Goal: Task Accomplishment & Management: Manage account settings

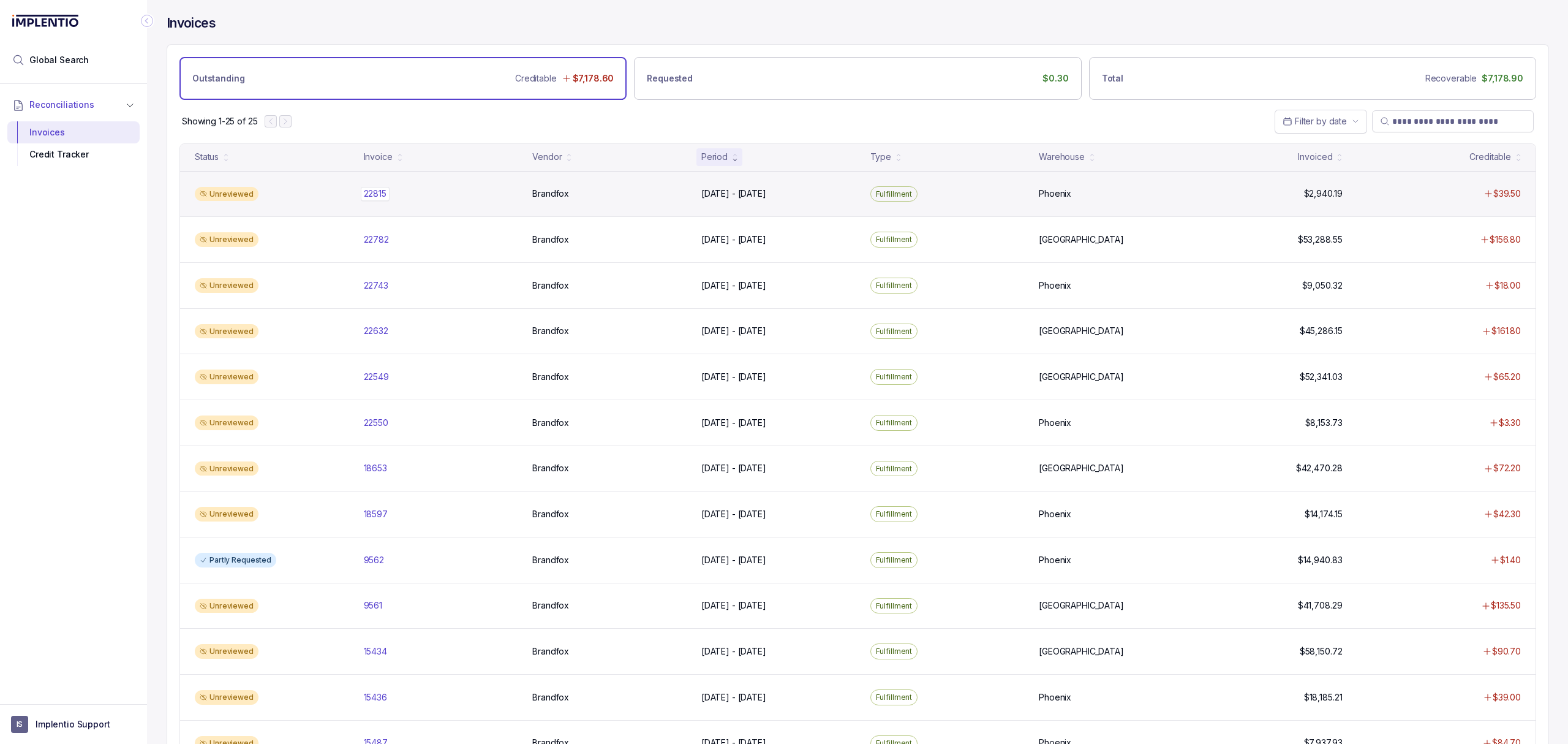
click at [380, 194] on p "22815" at bounding box center [375, 193] width 29 height 13
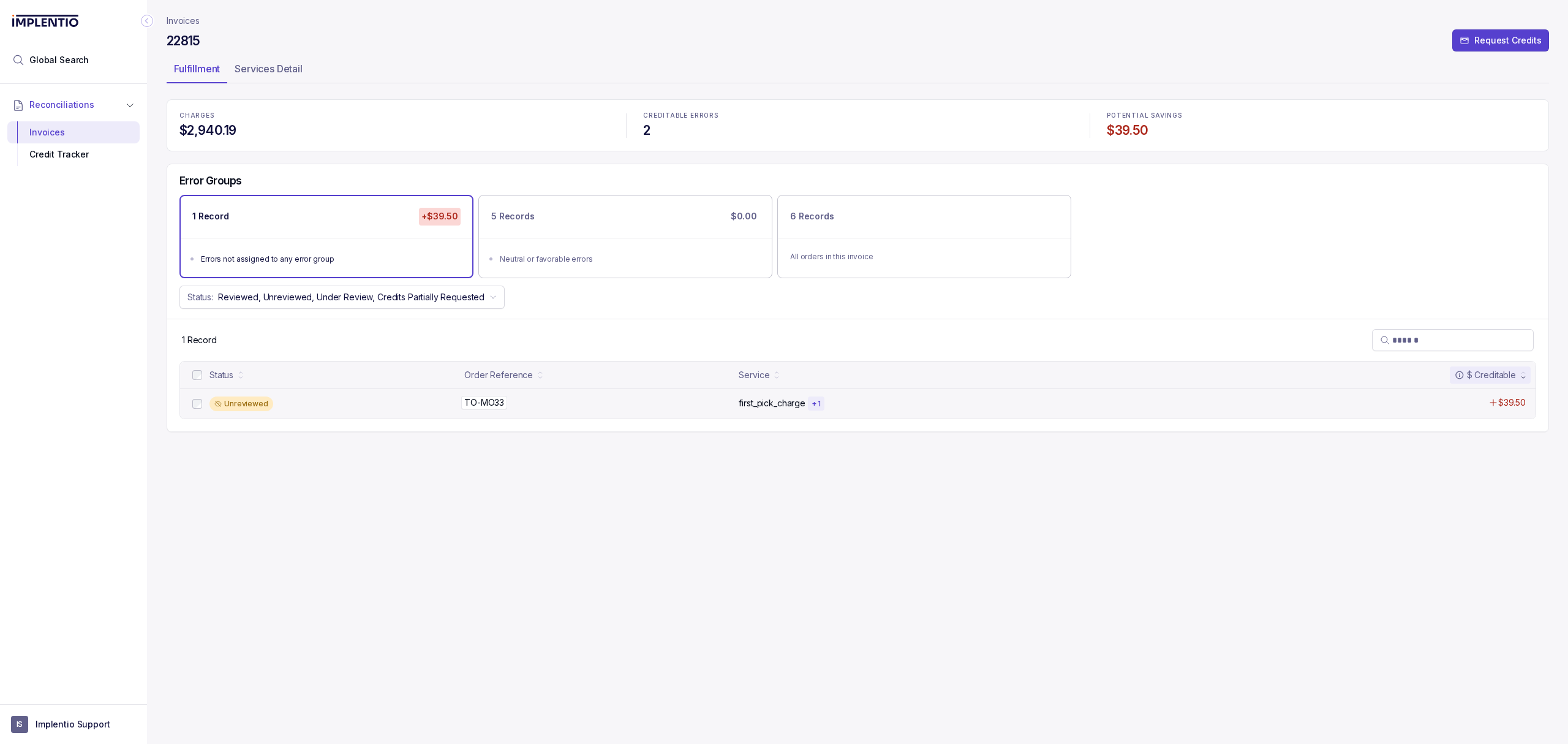
click at [483, 408] on p "TO-MO33" at bounding box center [483, 402] width 46 height 13
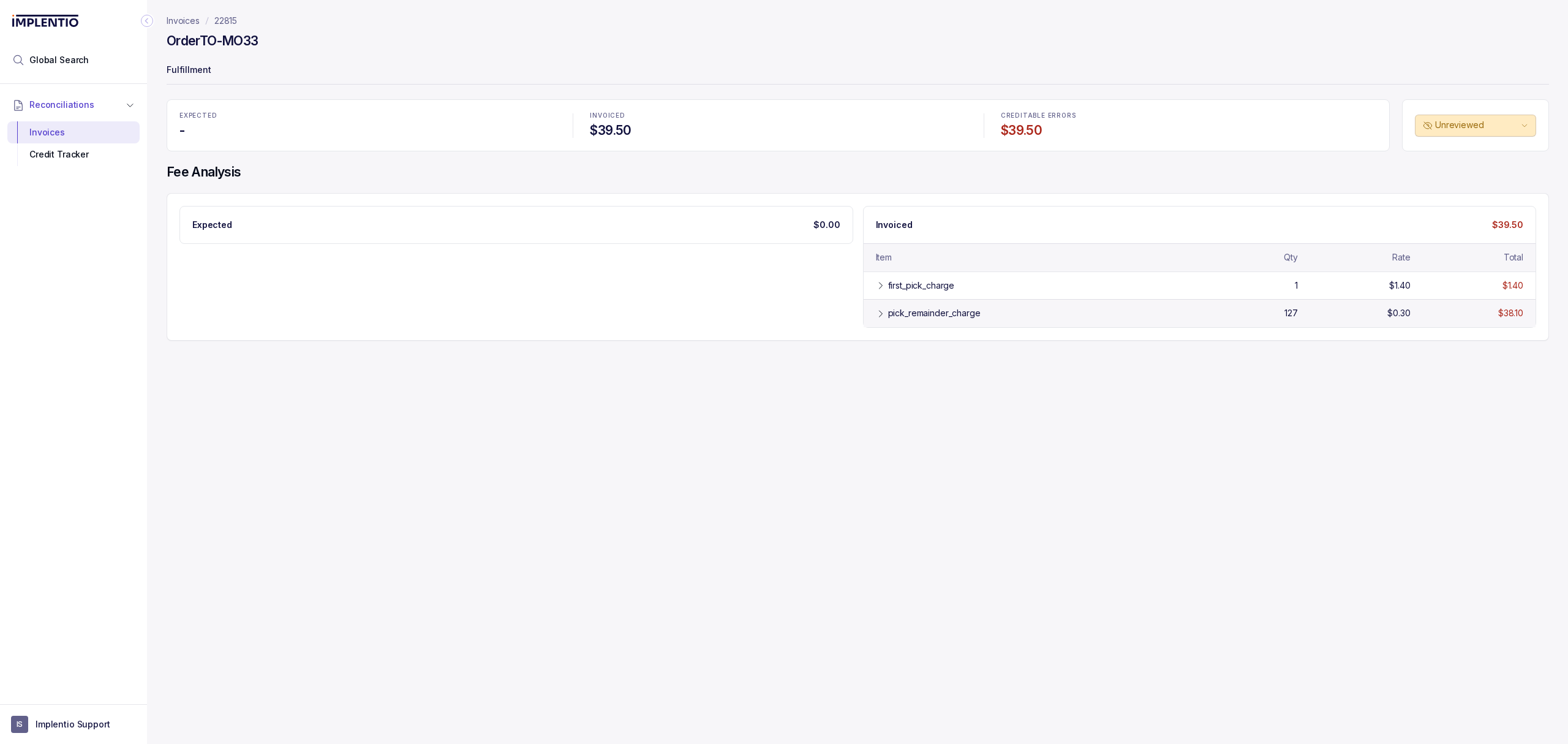
click at [951, 312] on div "pick_remainder_charge" at bounding box center [934, 312] width 93 height 12
click at [921, 287] on div "first_pick_charge" at bounding box center [920, 285] width 66 height 12
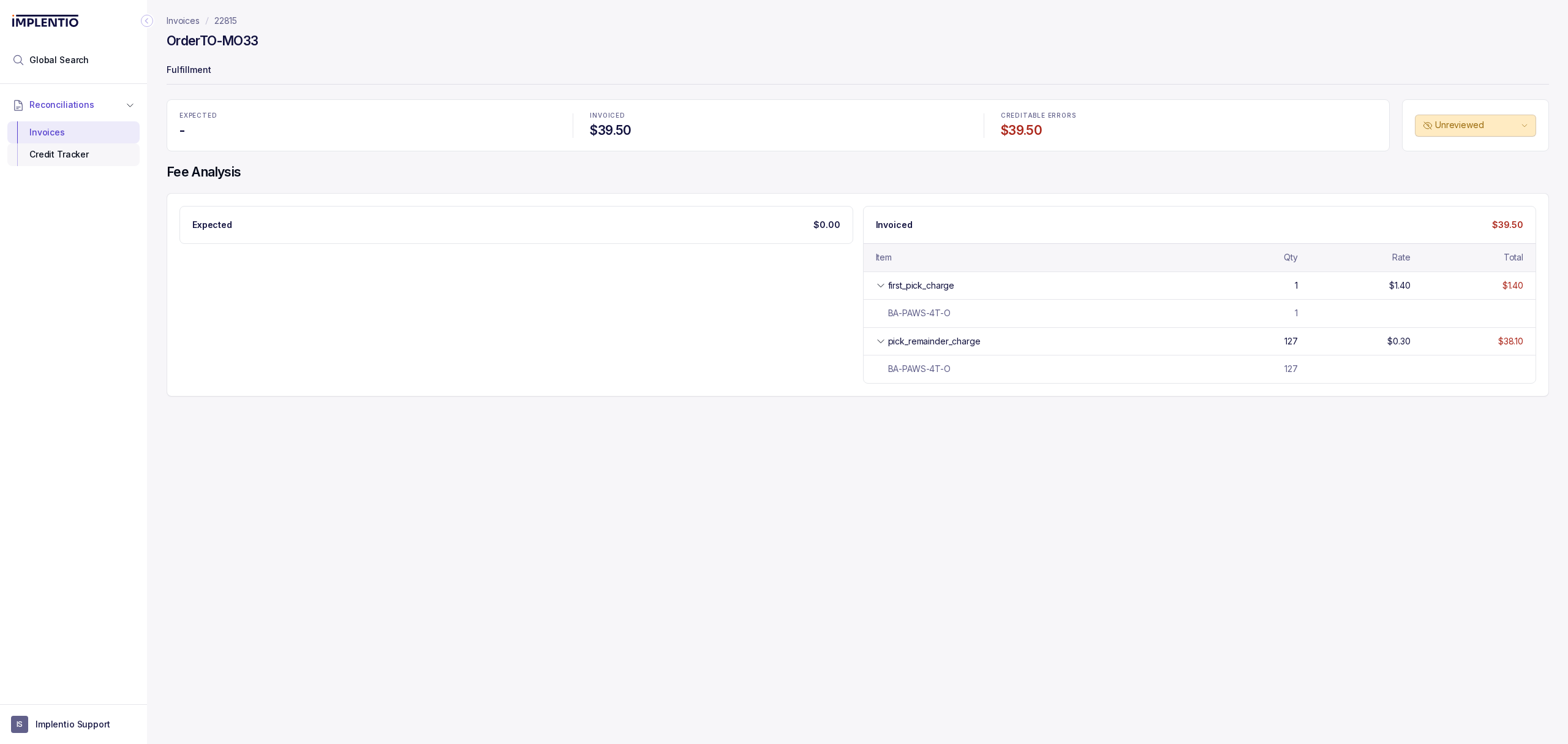
click at [86, 150] on div "Credit Tracker" at bounding box center [73, 154] width 113 height 22
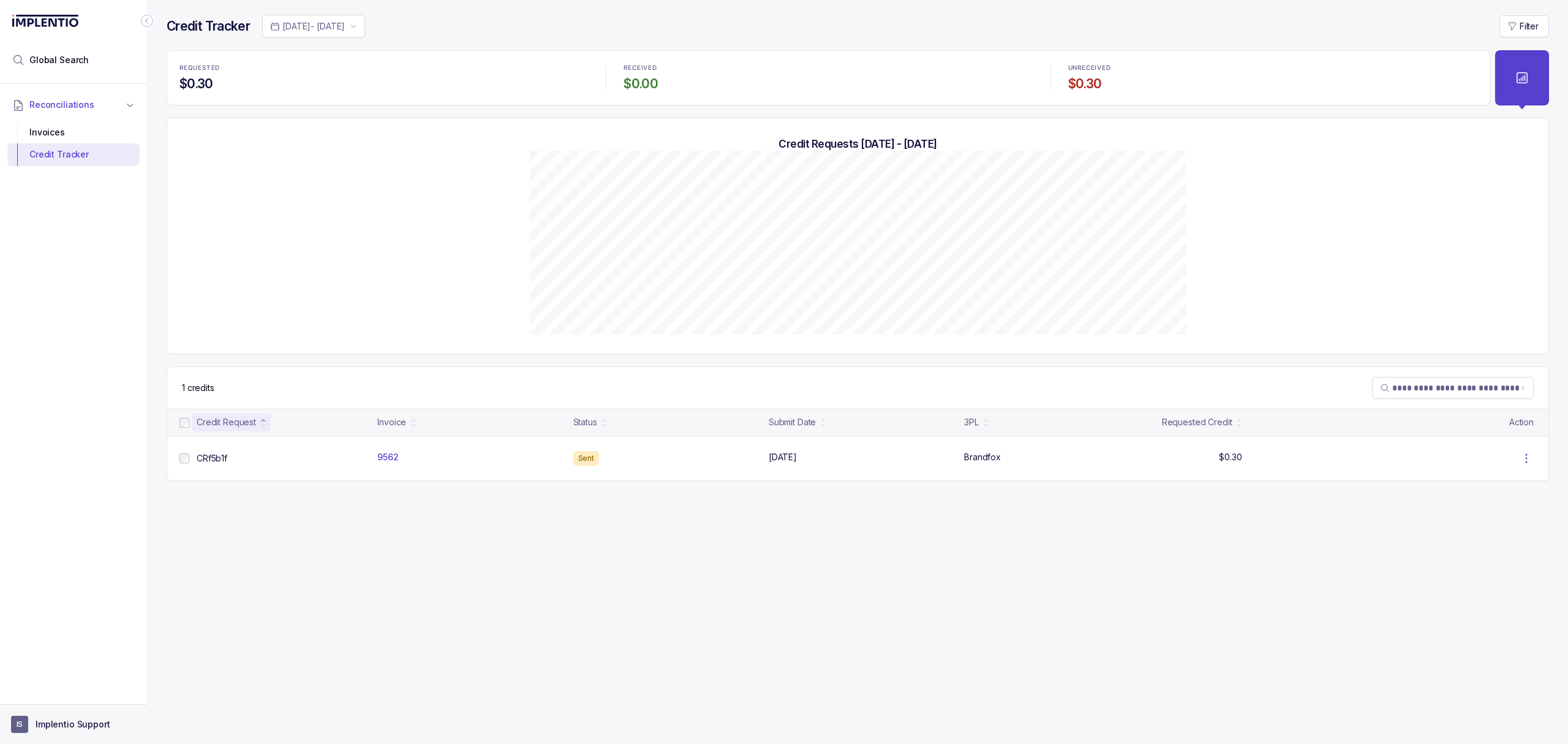
click at [58, 722] on p "Implentio Support" at bounding box center [73, 723] width 75 height 12
click at [58, 703] on p "Logout" at bounding box center [80, 696] width 102 height 12
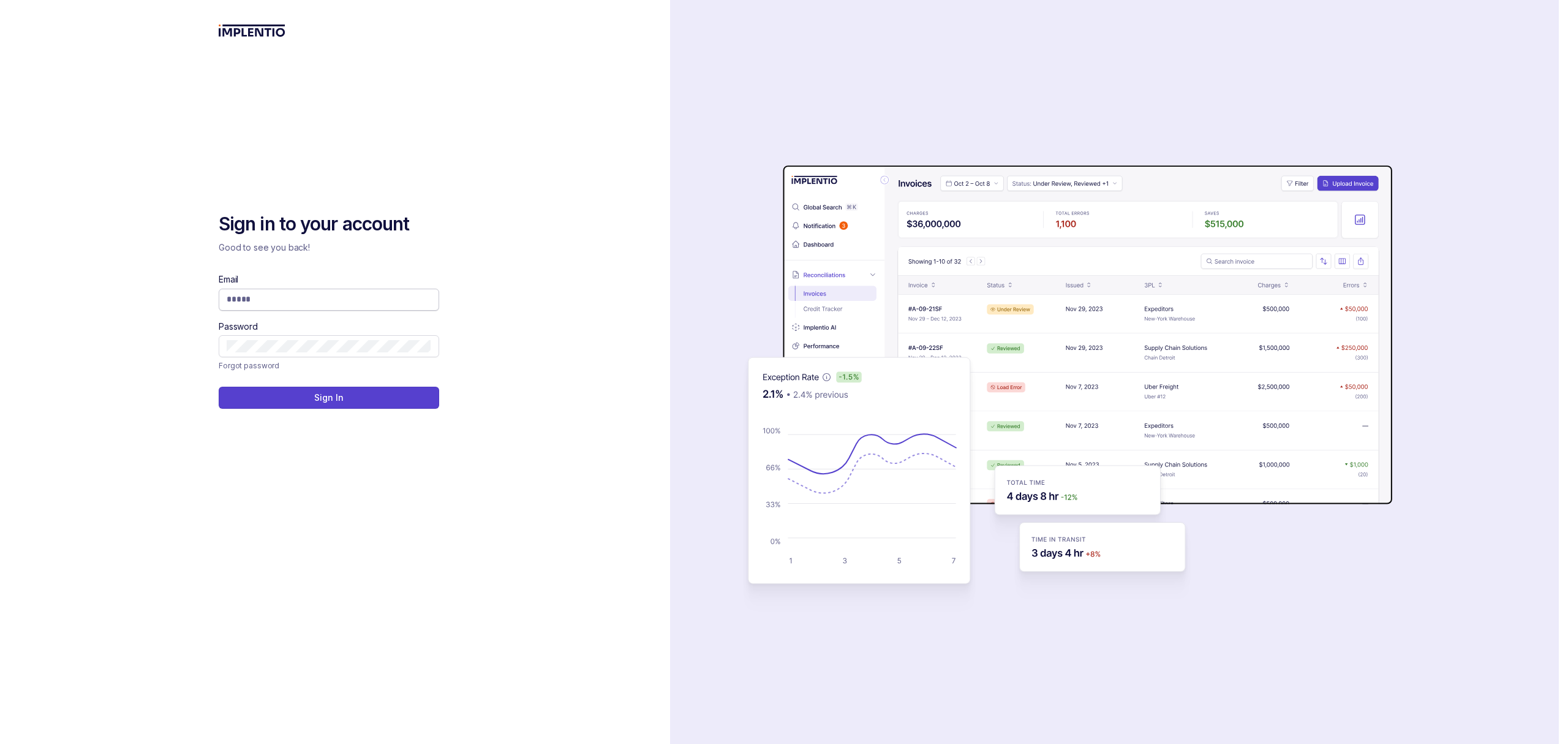
click at [235, 304] on input "Email" at bounding box center [328, 298] width 205 height 12
type input "**********"
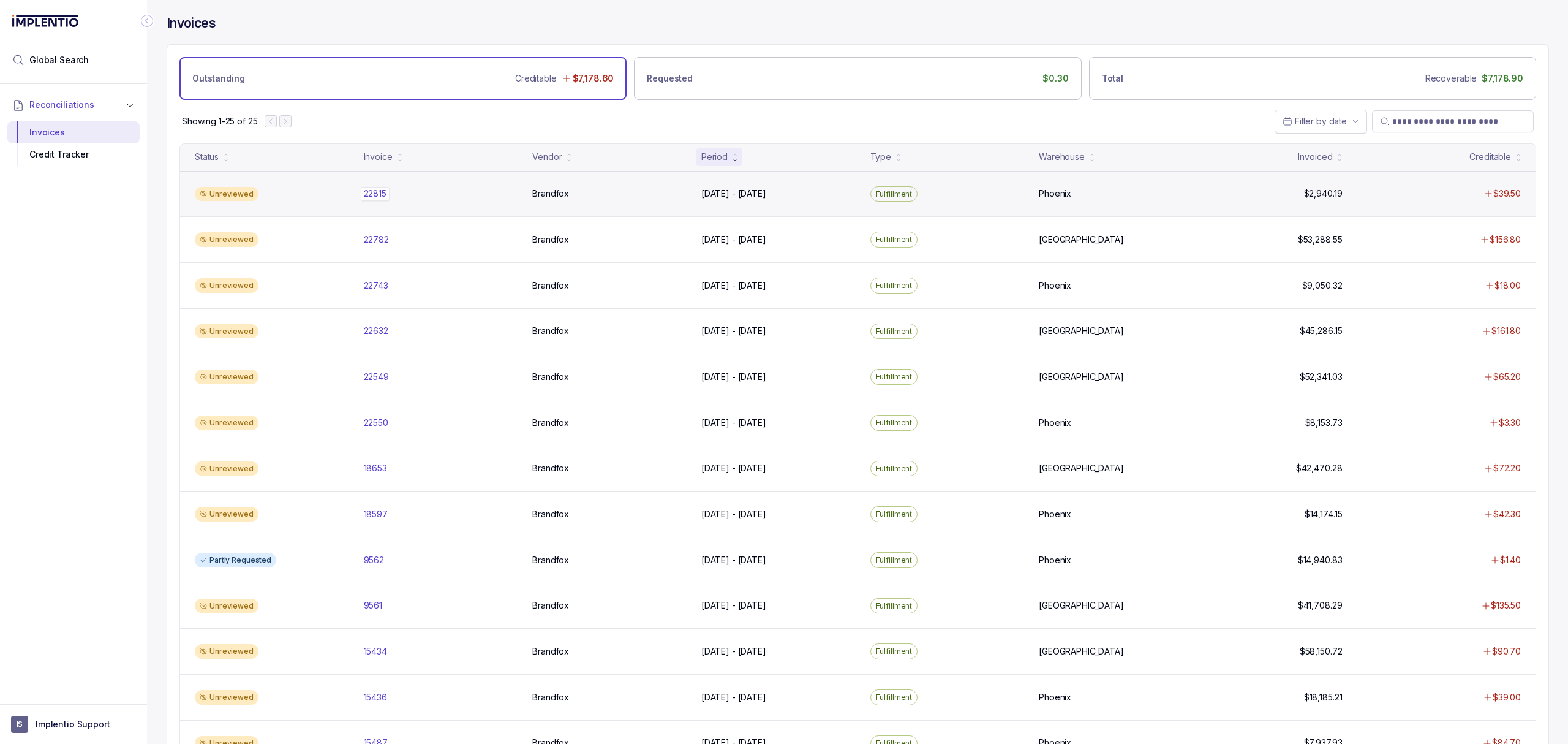
click at [368, 194] on p "22815" at bounding box center [375, 193] width 29 height 13
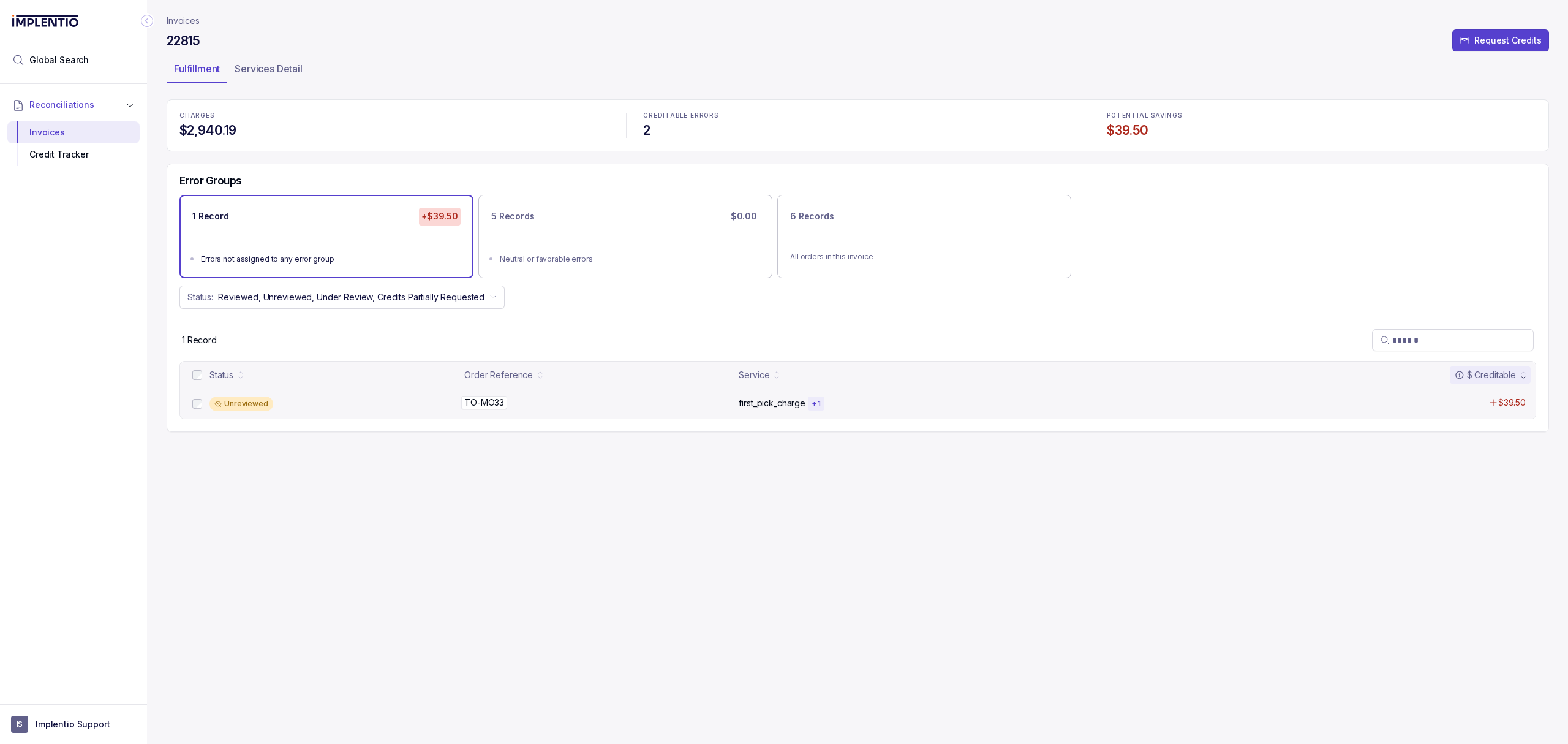
click at [489, 405] on p "TO-MO33" at bounding box center [483, 402] width 46 height 13
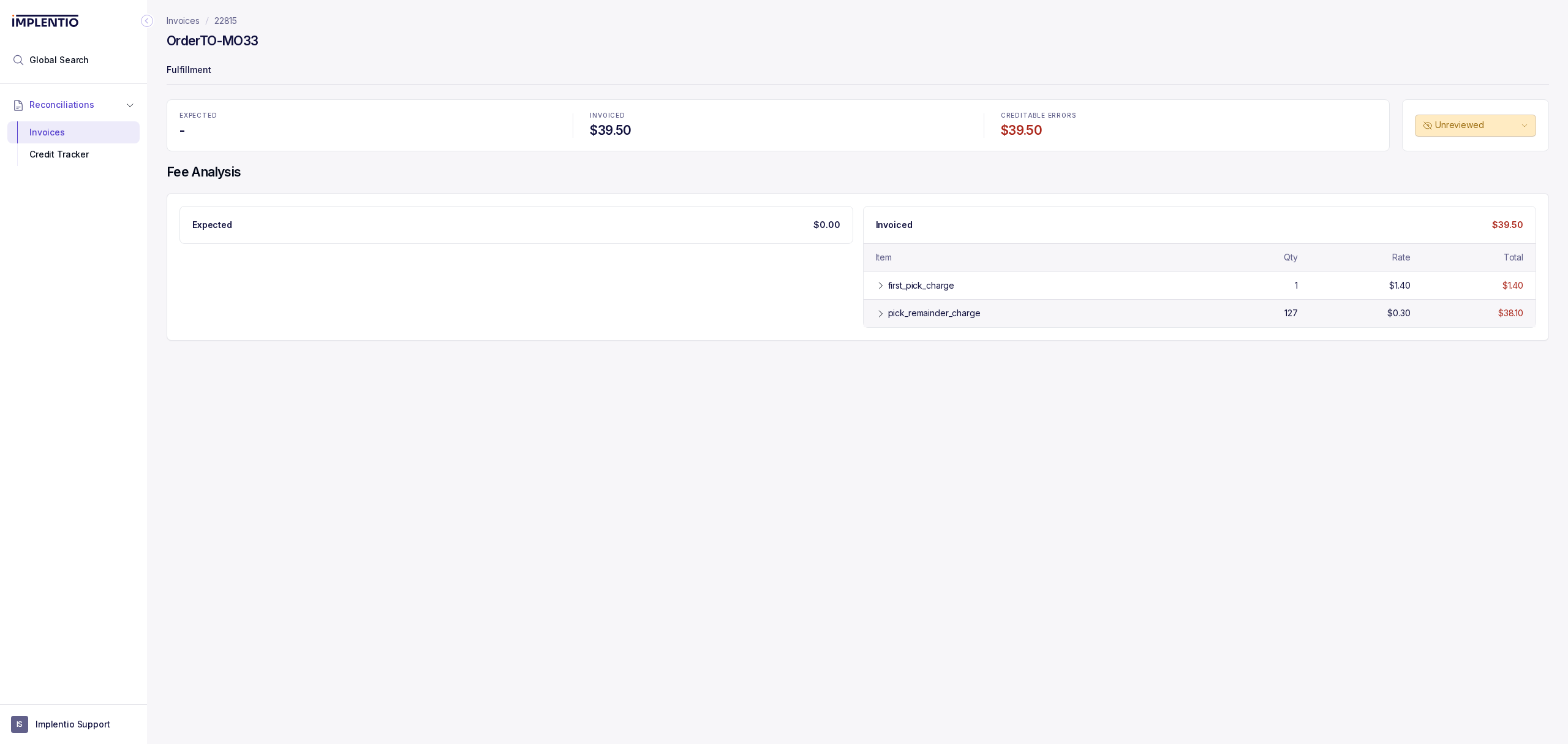
click at [930, 315] on div "pick_remainder_charge" at bounding box center [934, 312] width 93 height 12
click at [916, 280] on div "first_pick_charge" at bounding box center [920, 285] width 66 height 12
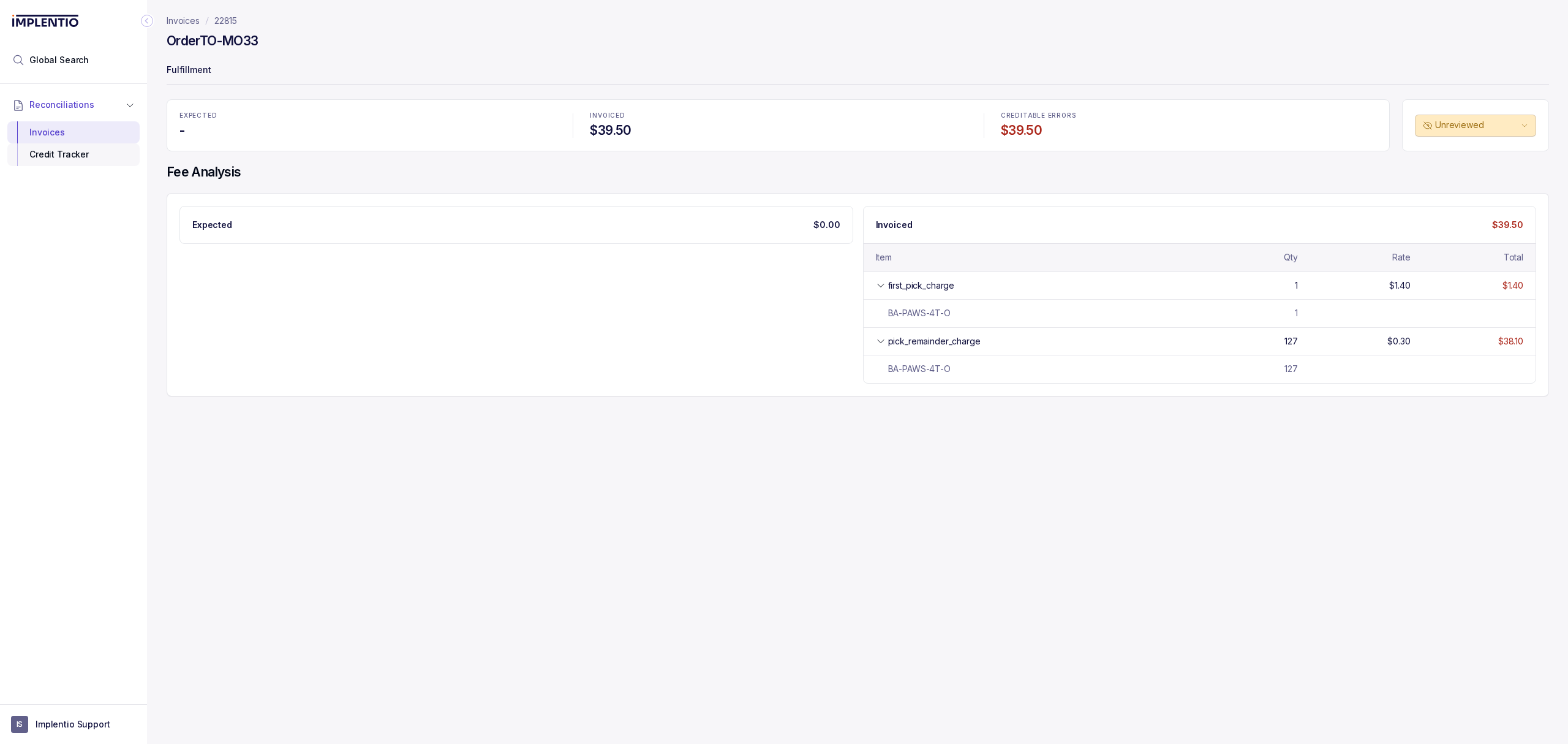
click at [39, 145] on div "Credit Tracker" at bounding box center [73, 154] width 113 height 22
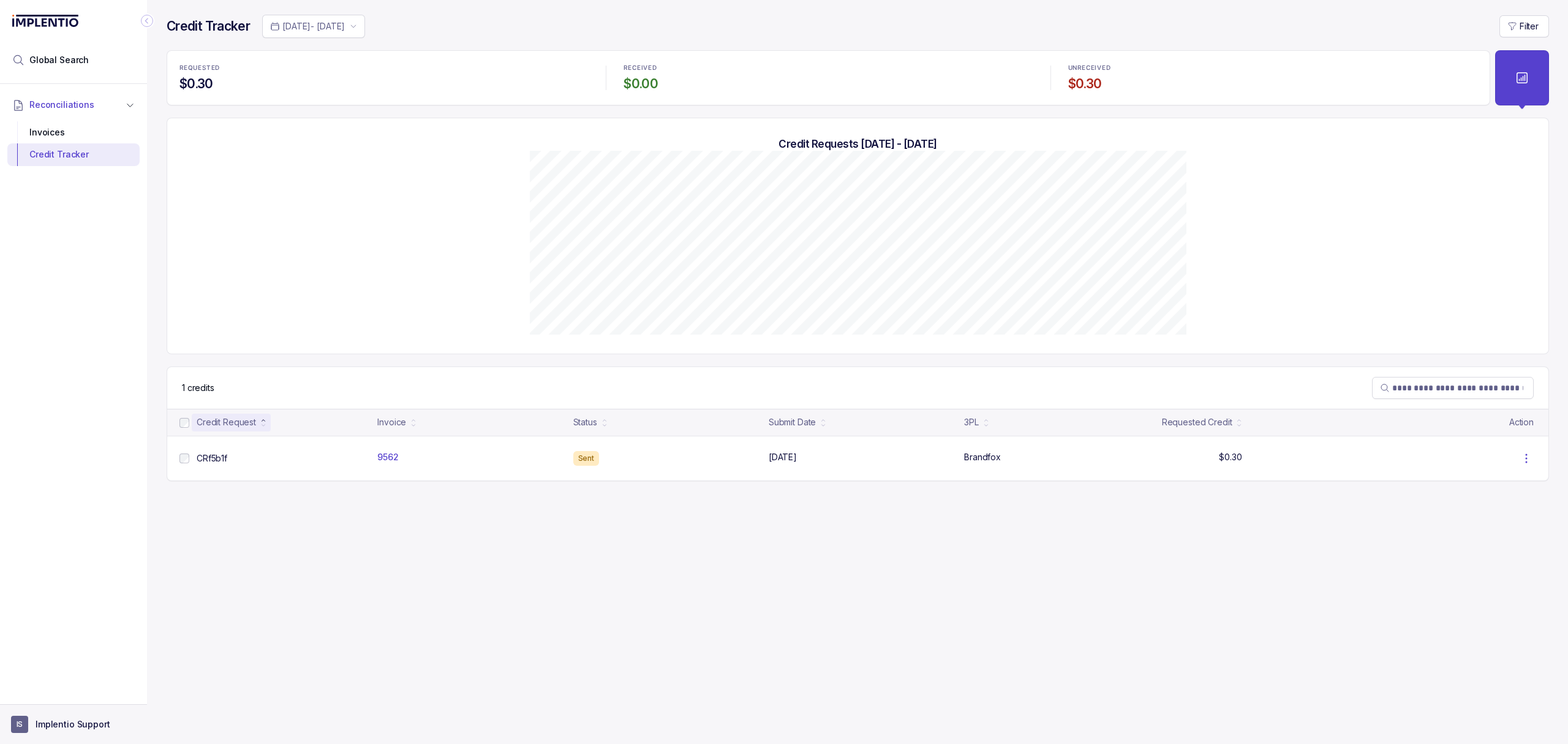
click at [79, 714] on aside "IS Implentio Support" at bounding box center [73, 723] width 147 height 40
click at [78, 717] on button "IS Implentio Support" at bounding box center [74, 723] width 125 height 17
click at [74, 699] on p "Logout" at bounding box center [80, 696] width 102 height 12
